Goal: Task Accomplishment & Management: Manage account settings

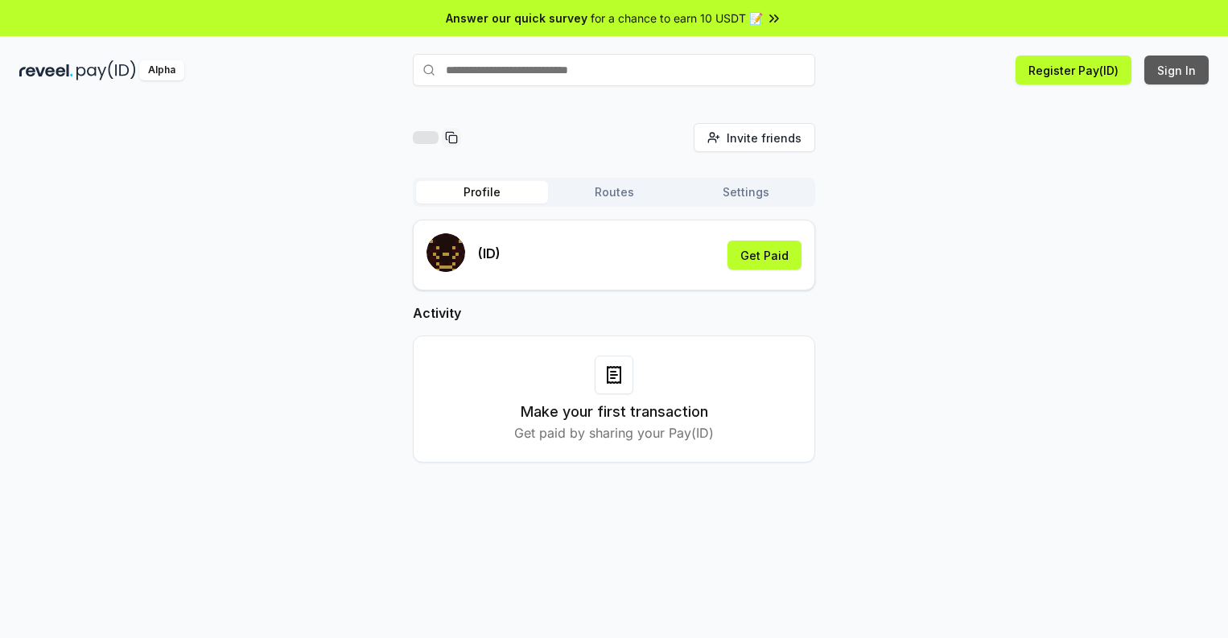
click at [1177, 70] on button "Sign In" at bounding box center [1176, 70] width 64 height 29
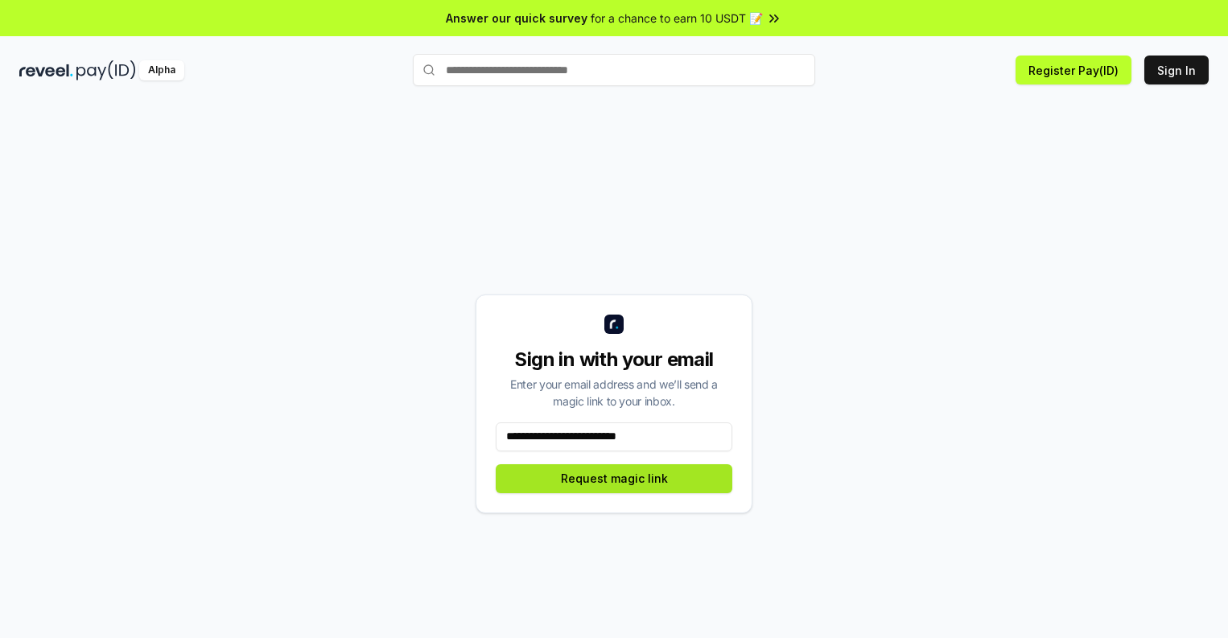
type input "**********"
click at [614, 478] on button "Request magic link" at bounding box center [614, 478] width 237 height 29
